Goal: Task Accomplishment & Management: Manage account settings

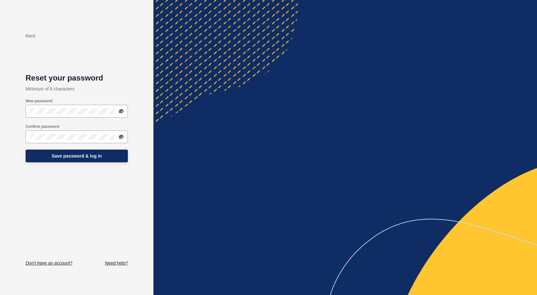
click at [63, 148] on div "Save password & log in" at bounding box center [77, 155] width 102 height 19
click at [63, 155] on span "Save password & log in" at bounding box center [76, 156] width 50 height 6
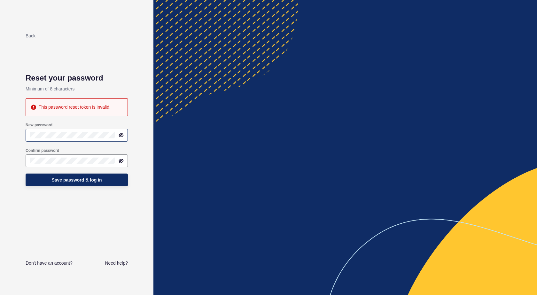
click at [121, 137] on icon at bounding box center [121, 135] width 5 height 5
click at [116, 161] on div at bounding box center [119, 160] width 9 height 5
click at [121, 160] on icon at bounding box center [122, 160] width 4 height 3
click at [65, 194] on div "Back Reset your password Minimum of 8 characters This password reset token is i…" at bounding box center [77, 148] width 102 height 238
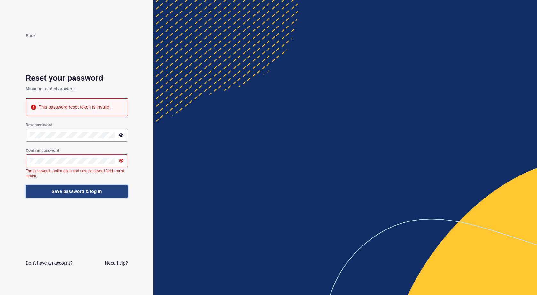
click at [90, 194] on div "Back Reset your password Minimum of 8 characters This password reset token is i…" at bounding box center [77, 148] width 102 height 238
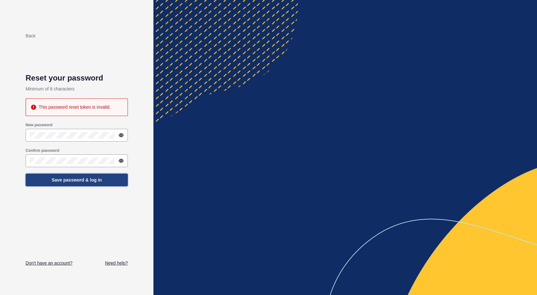
click at [82, 180] on span "Save password & log in" at bounding box center [76, 180] width 50 height 6
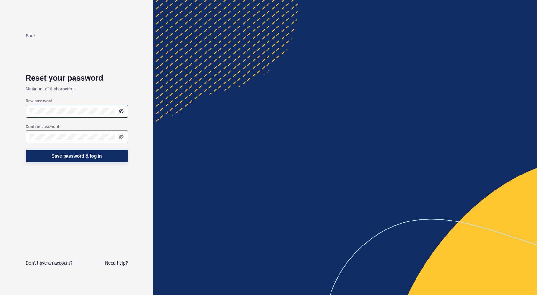
click at [75, 114] on div at bounding box center [77, 111] width 102 height 13
click at [66, 156] on span "Save password & log in" at bounding box center [76, 156] width 50 height 6
